Goal: Task Accomplishment & Management: Use online tool/utility

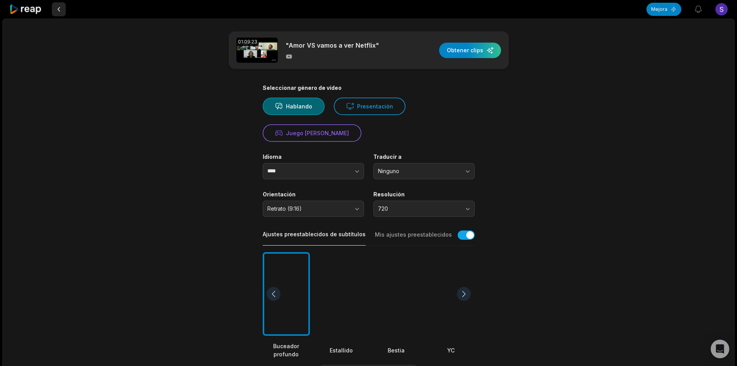
click at [57, 5] on button at bounding box center [59, 9] width 14 height 14
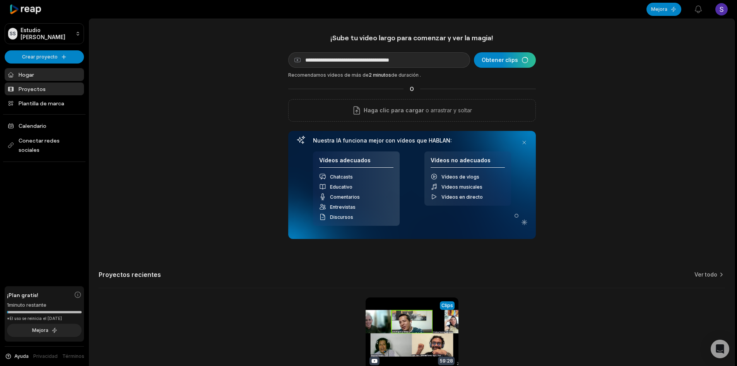
click at [17, 88] on link "Proyectos" at bounding box center [44, 88] width 79 height 13
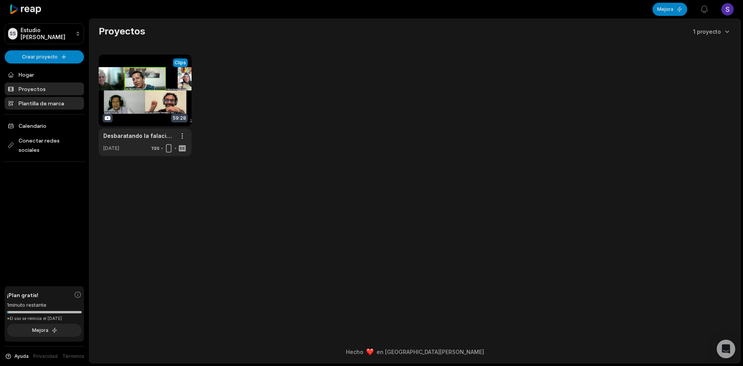
click at [31, 100] on font "Plantilla de marca" at bounding box center [42, 103] width 46 height 7
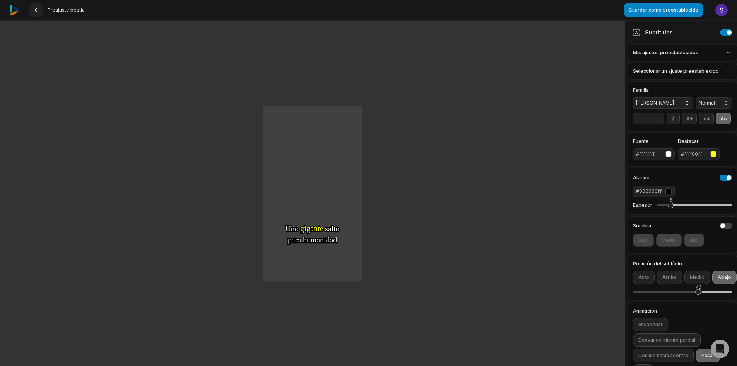
click at [32, 10] on button at bounding box center [36, 10] width 14 height 14
